Goal: Navigation & Orientation: Find specific page/section

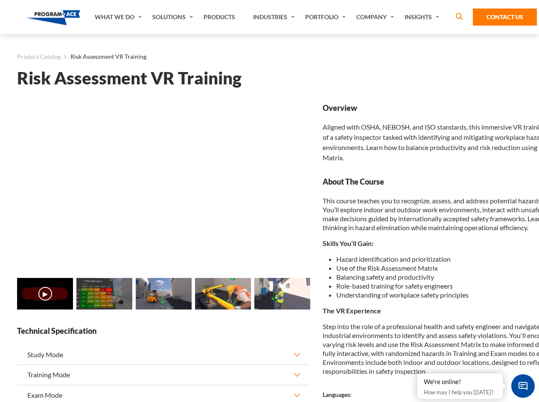
click at [174, 17] on link "Solutions" at bounding box center [173, 17] width 51 height 34
click at [0, 0] on div "AI & Computer Vision Solutions Computer Vision Quality Control AI tools for fas…" at bounding box center [0, 0] width 0 height 0
click at [0, 0] on div "AI & Computer Vision Solutions Virtual Training Solutions Virtual Tour Solution…" at bounding box center [0, 0] width 0 height 0
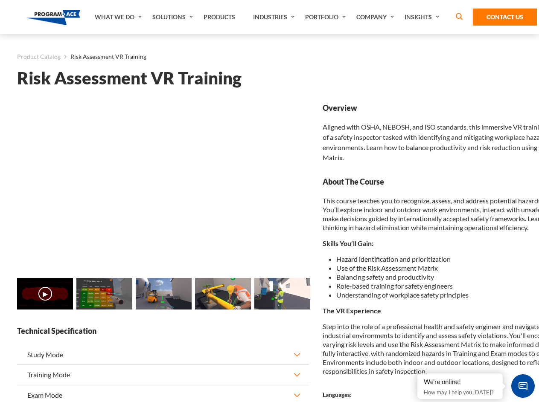
click at [0, 0] on div "AI & Computer Vision Solutions Virtual Training Solutions Virtual Tour Solution…" at bounding box center [0, 0] width 0 height 0
click at [0, 0] on div "AI & Computer Vision Solutions Computer Vision Quality Control AI tools for fas…" at bounding box center [0, 0] width 0 height 0
